Goal: Information Seeking & Learning: Learn about a topic

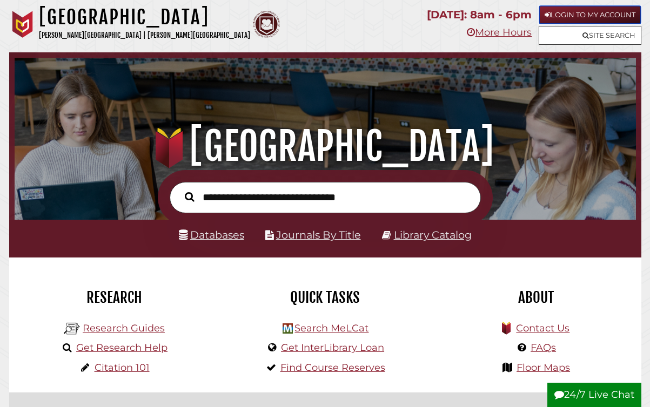
click at [618, 16] on link "Login to My Account" at bounding box center [590, 14] width 103 height 19
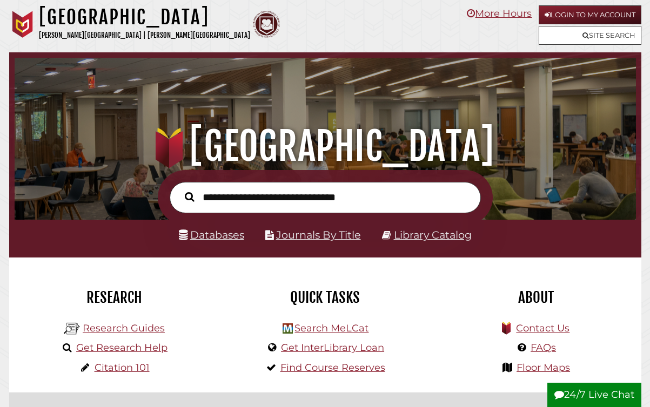
scroll to position [205, 616]
click at [327, 199] on input "text" at bounding box center [325, 197] width 311 height 31
paste input "**********"
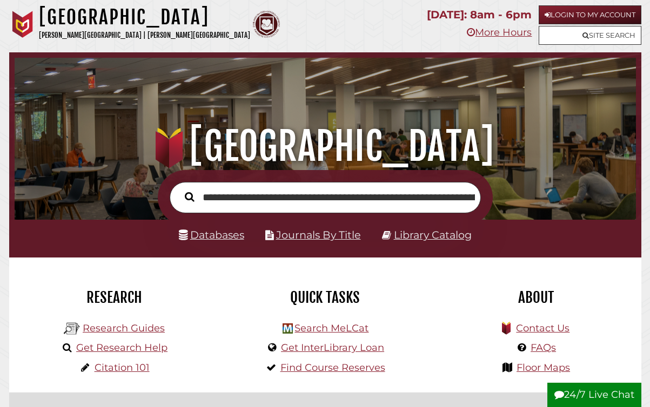
scroll to position [0, 320]
type input "**********"
click at [179, 190] on button "Search" at bounding box center [189, 197] width 21 height 15
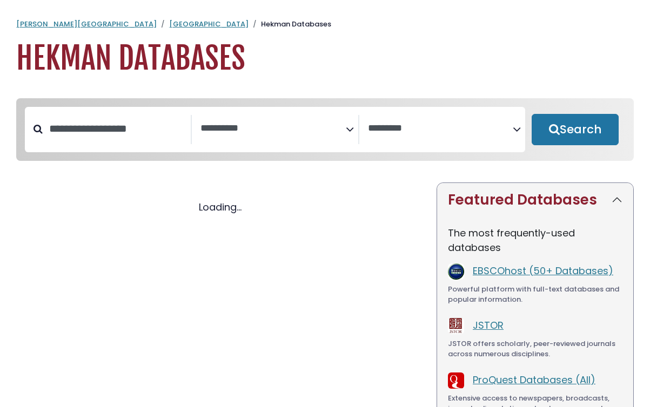
select select "Database Subject Filter"
select select "Database Vendors Filter"
select select "Database Subject Filter"
select select "Database Vendors Filter"
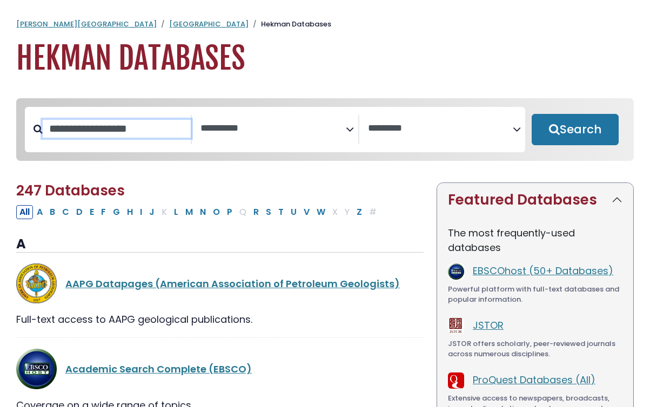
click at [120, 138] on input "Search database by title or keyword" at bounding box center [117, 129] width 148 height 18
type input "********"
click at [532, 114] on button "Search" at bounding box center [575, 129] width 87 height 31
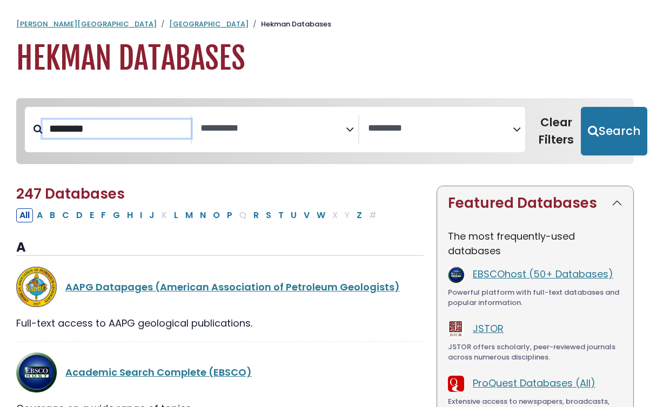
select select "Database Subject Filter"
select select "Database Vendors Filter"
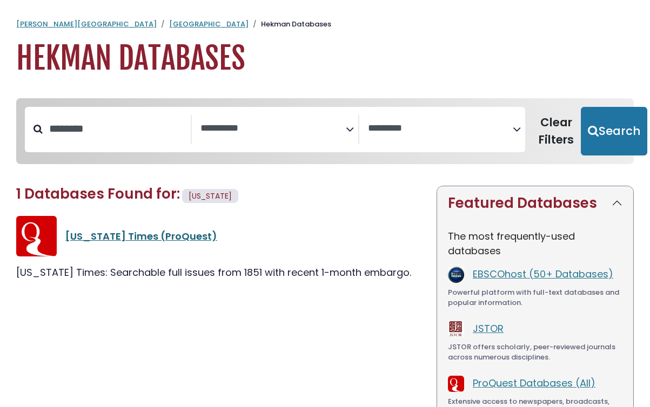
click at [180, 238] on link "New York Times (ProQuest)" at bounding box center [141, 237] width 152 height 14
